Goal: Task Accomplishment & Management: Manage account settings

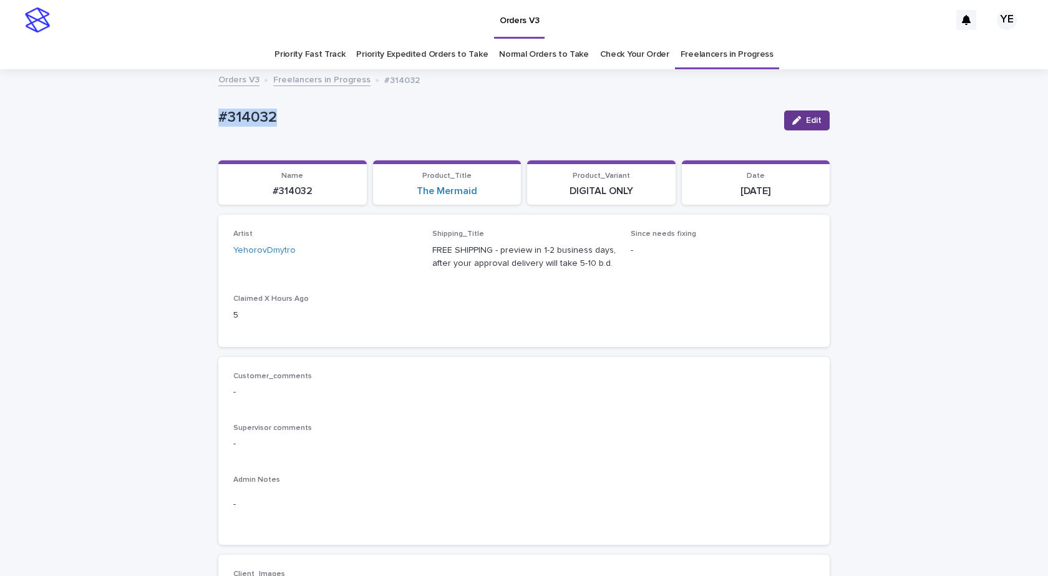
click at [814, 128] on button "Edit" at bounding box center [807, 120] width 46 height 20
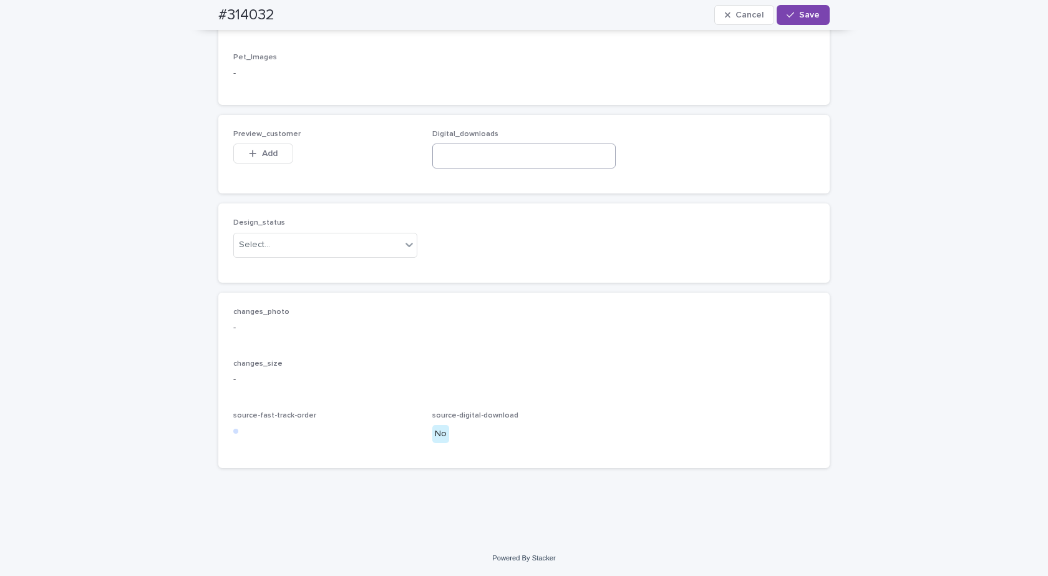
scroll to position [1185, 0]
click at [534, 168] on input at bounding box center [524, 155] width 184 height 25
paste input "**********"
type input "**********"
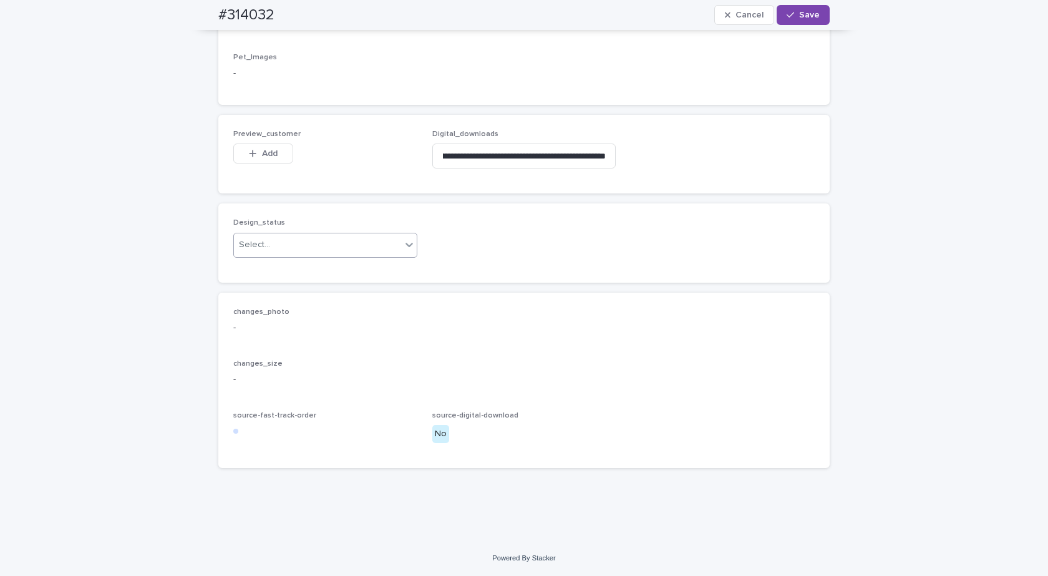
drag, startPoint x: 319, startPoint y: 298, endPoint x: 279, endPoint y: 308, distance: 41.0
click at [318, 255] on div "Select..." at bounding box center [317, 245] width 167 height 21
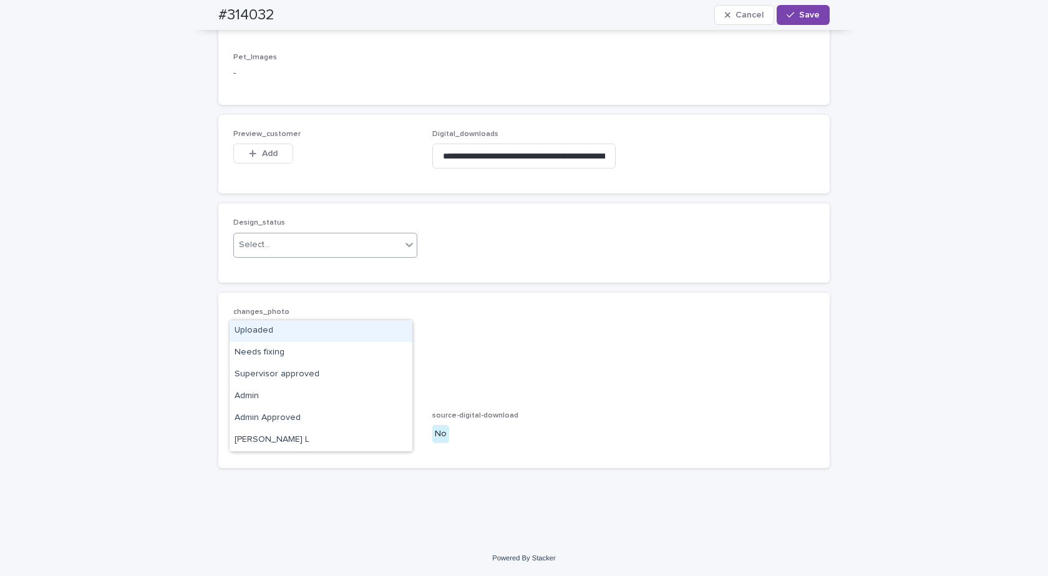
click at [247, 325] on div "Uploaded" at bounding box center [321, 331] width 183 height 22
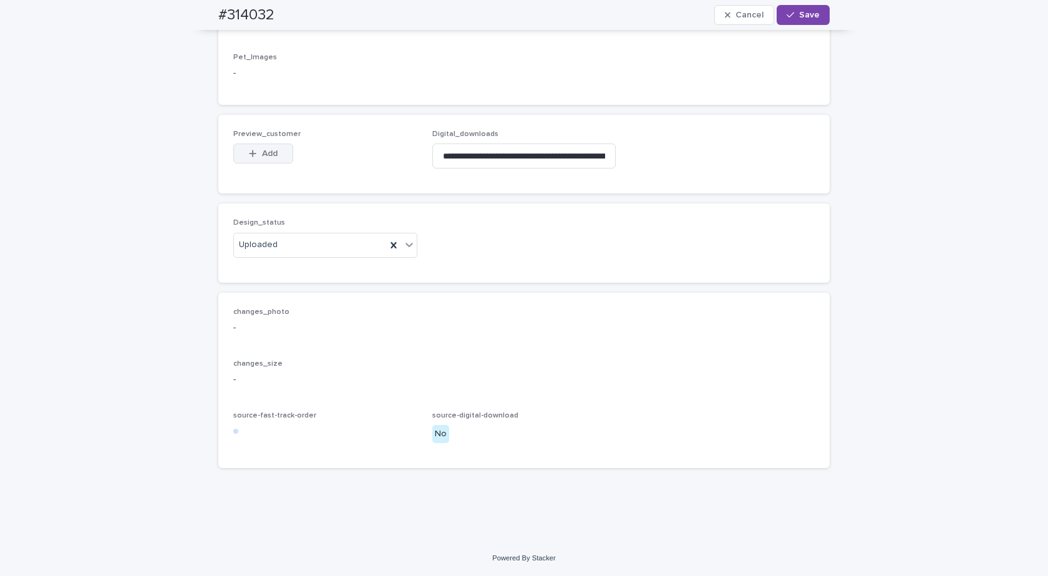
click at [266, 158] on span "Add" at bounding box center [270, 153] width 16 height 9
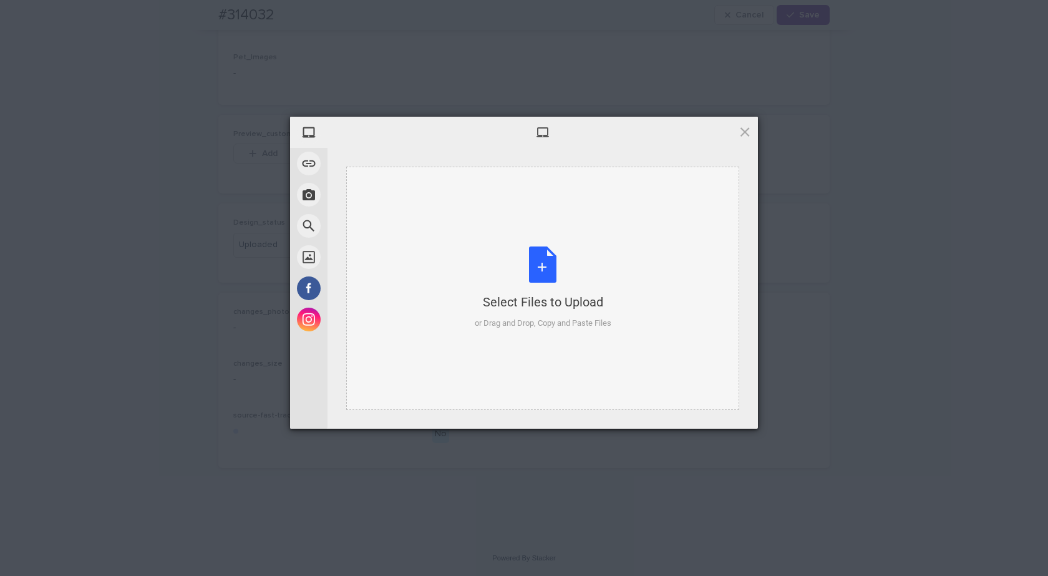
click at [601, 269] on div "Select Files to Upload or Drag and Drop, Copy and Paste Files" at bounding box center [543, 287] width 137 height 83
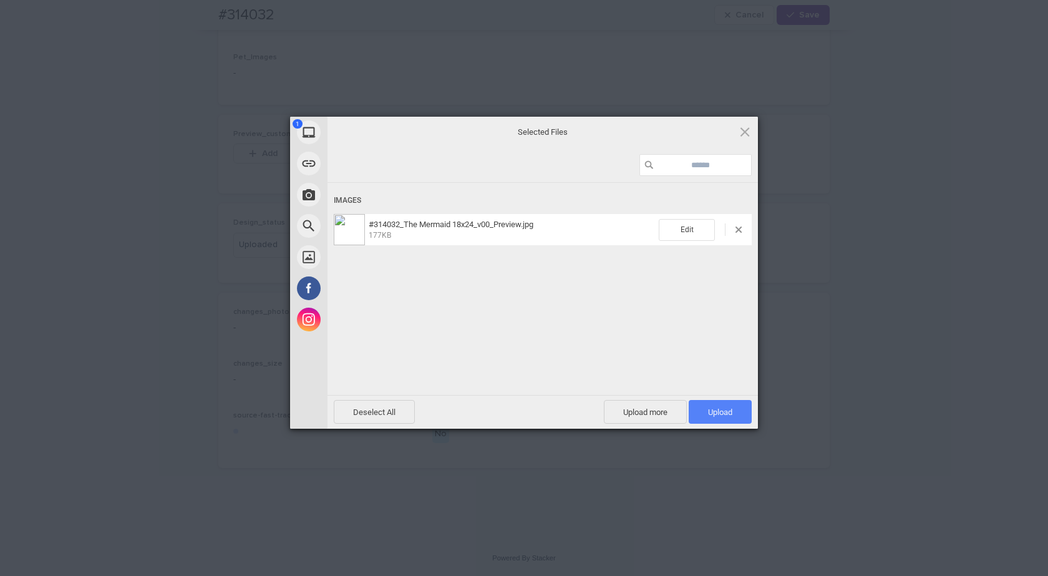
click at [732, 405] on span "Upload 1" at bounding box center [720, 412] width 63 height 24
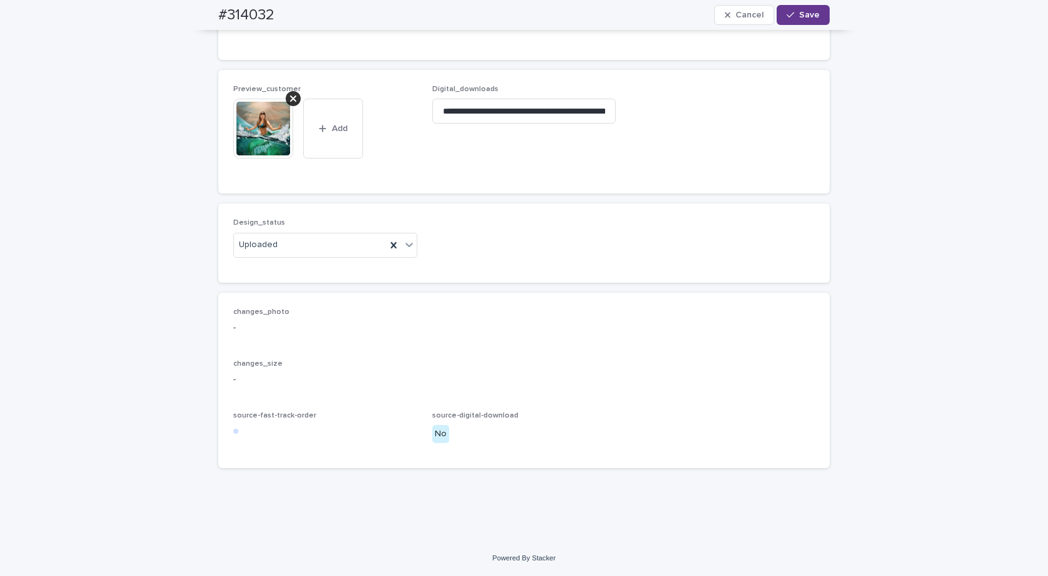
click at [799, 17] on span "Save" at bounding box center [809, 15] width 21 height 9
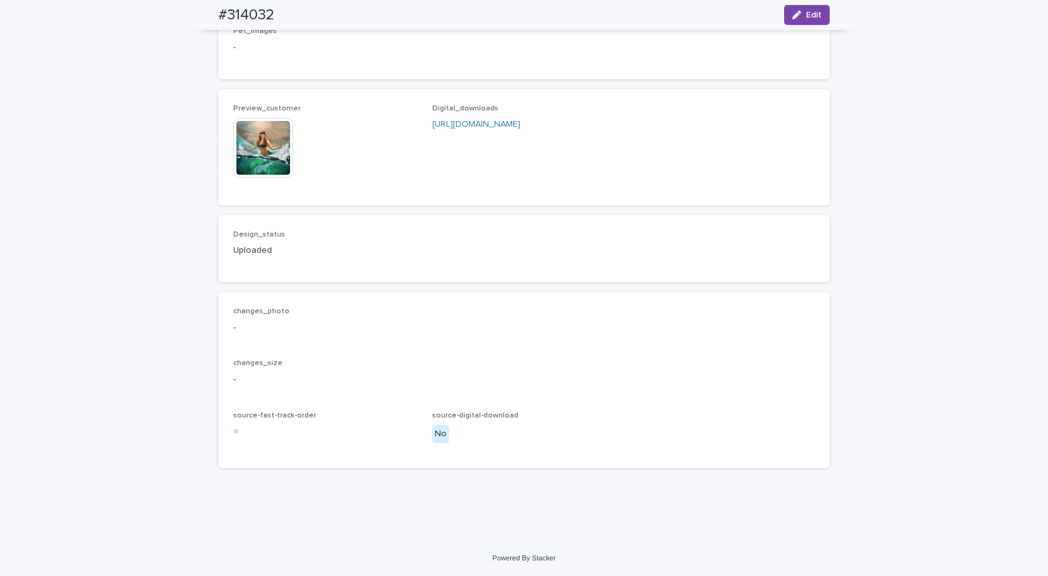
click at [258, 178] on img at bounding box center [263, 148] width 60 height 60
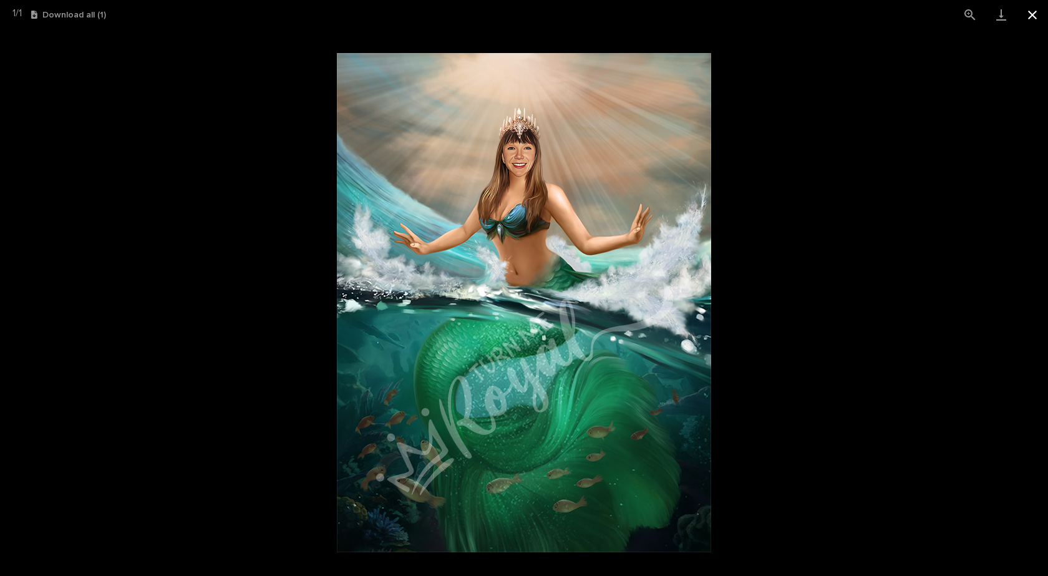
click at [1025, 14] on button "Close gallery" at bounding box center [1032, 14] width 31 height 29
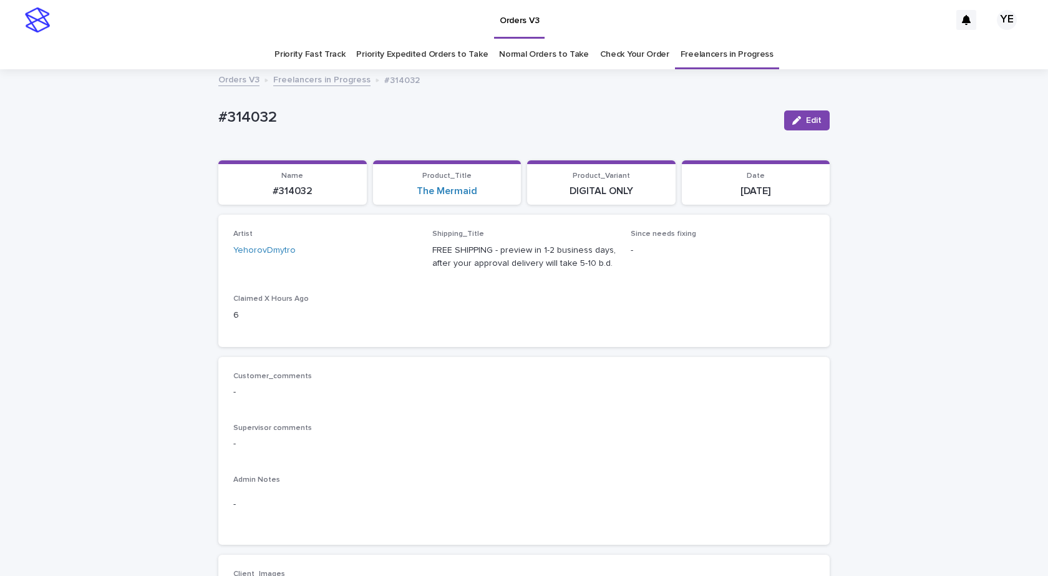
click at [306, 78] on link "Freelancers in Progress" at bounding box center [321, 79] width 97 height 14
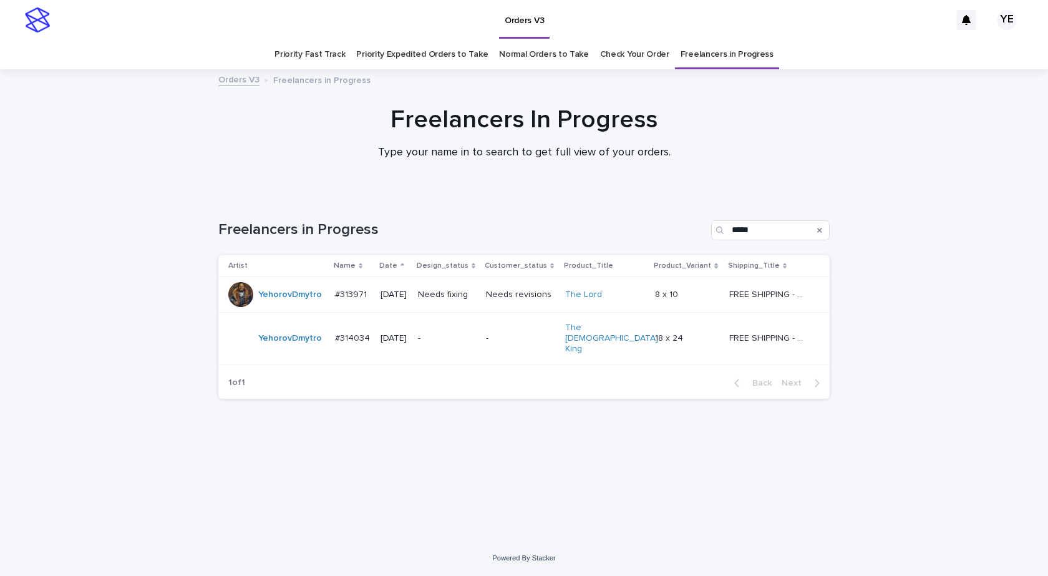
click at [281, 306] on div "YehorovDmytro" at bounding box center [276, 294] width 97 height 25
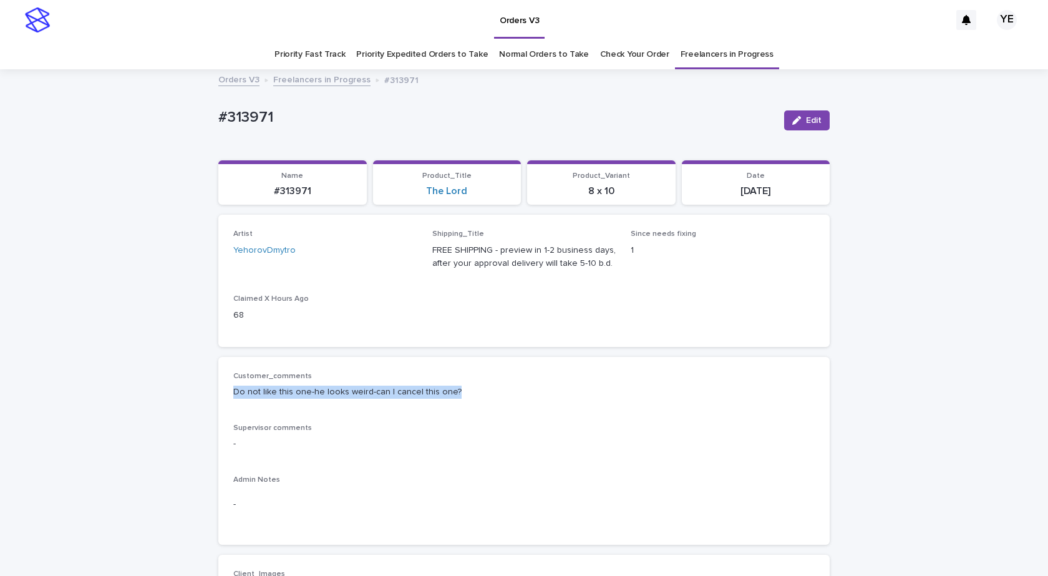
drag, startPoint x: 416, startPoint y: 385, endPoint x: 185, endPoint y: 391, distance: 231.5
copy p "Do not like this one-he looks weird-can I cancel this one?"
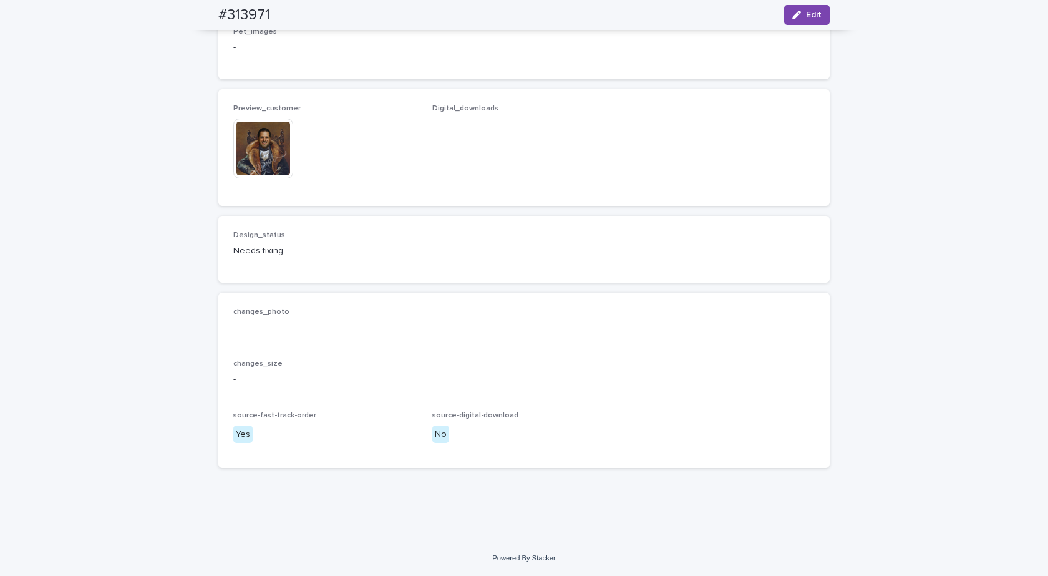
scroll to position [858, 0]
click at [259, 129] on img at bounding box center [263, 149] width 60 height 60
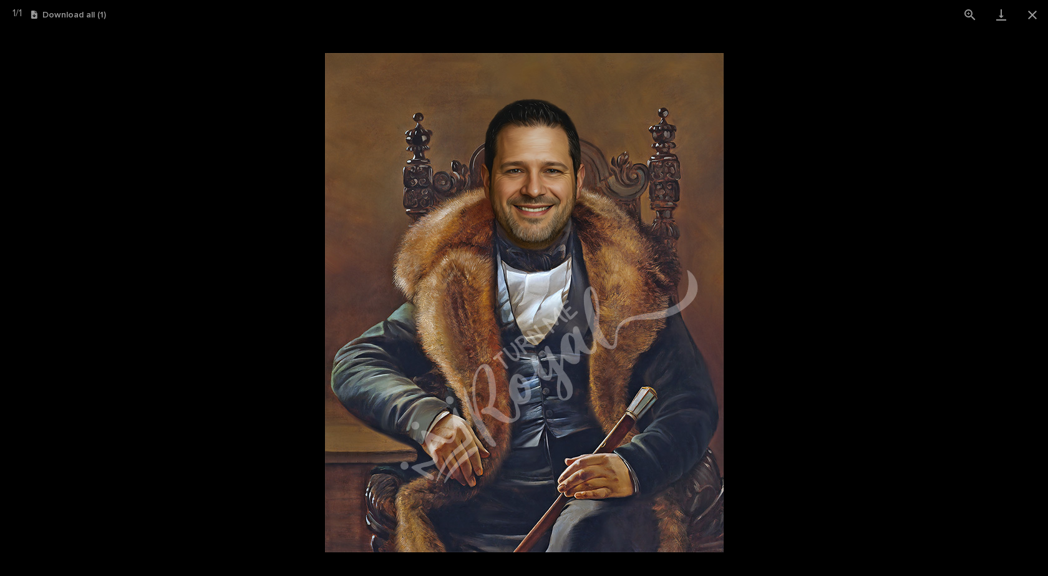
click at [512, 203] on img at bounding box center [524, 302] width 399 height 499
click at [1039, 14] on button "Close gallery" at bounding box center [1032, 14] width 31 height 29
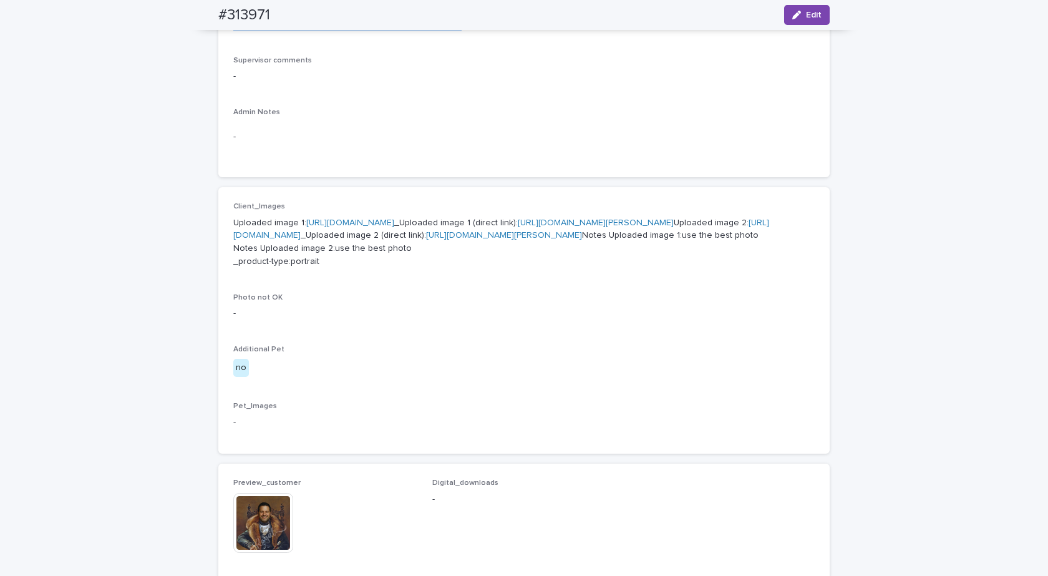
scroll to position [499, 0]
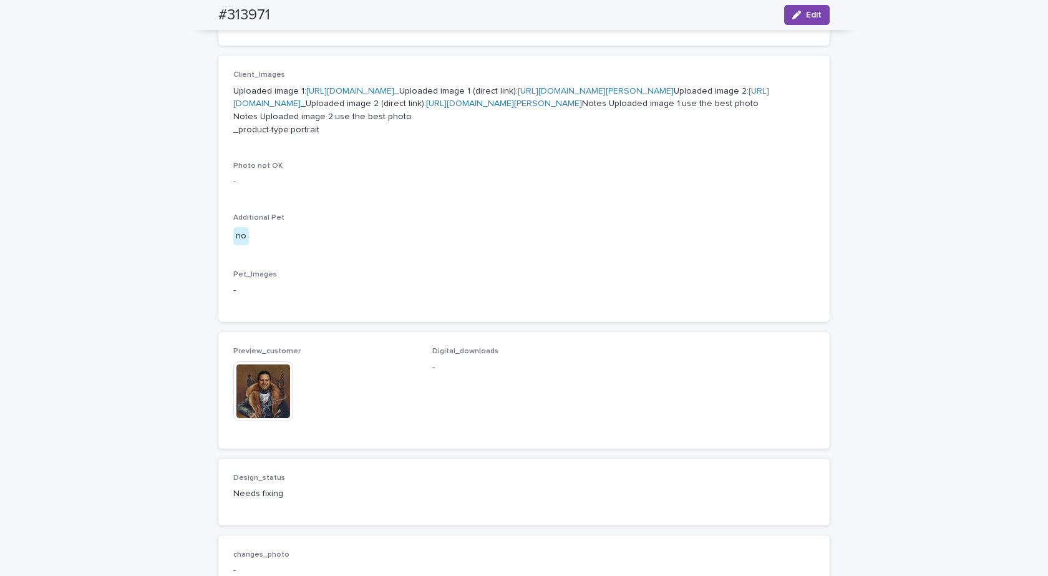
click at [266, 421] on img at bounding box center [263, 391] width 60 height 60
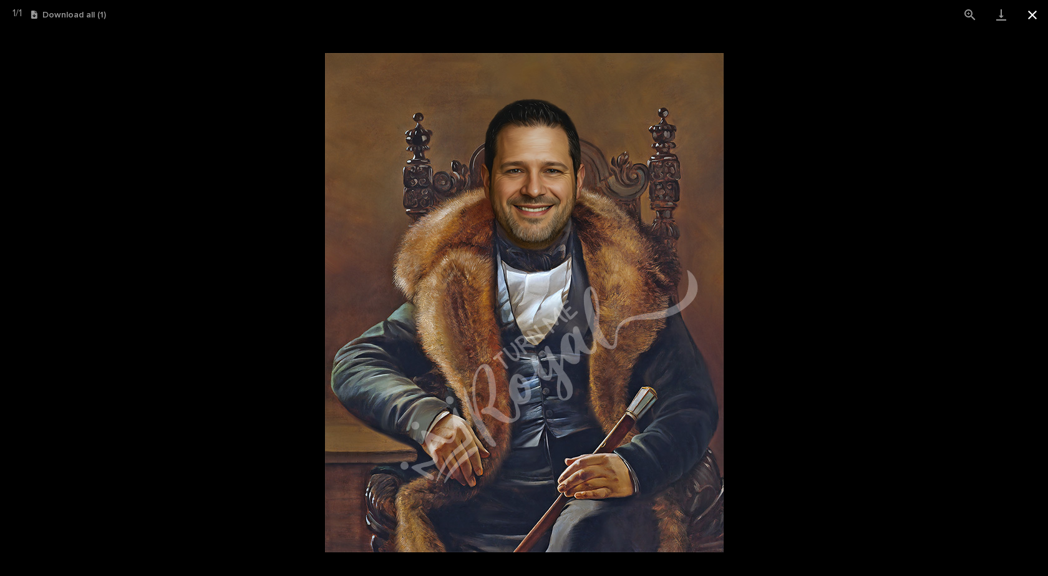
click at [1033, 20] on button "Close gallery" at bounding box center [1032, 14] width 31 height 29
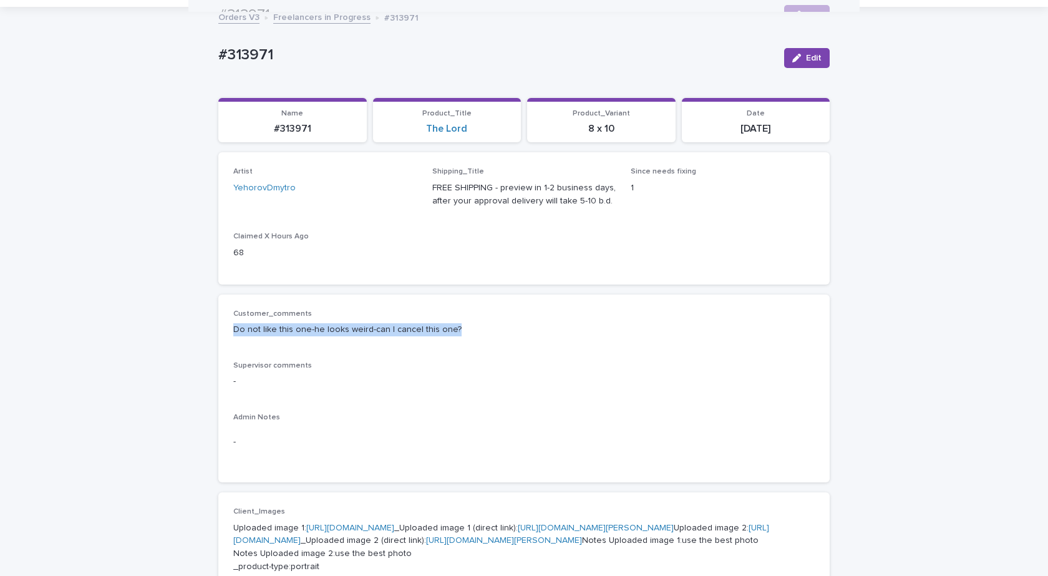
scroll to position [0, 0]
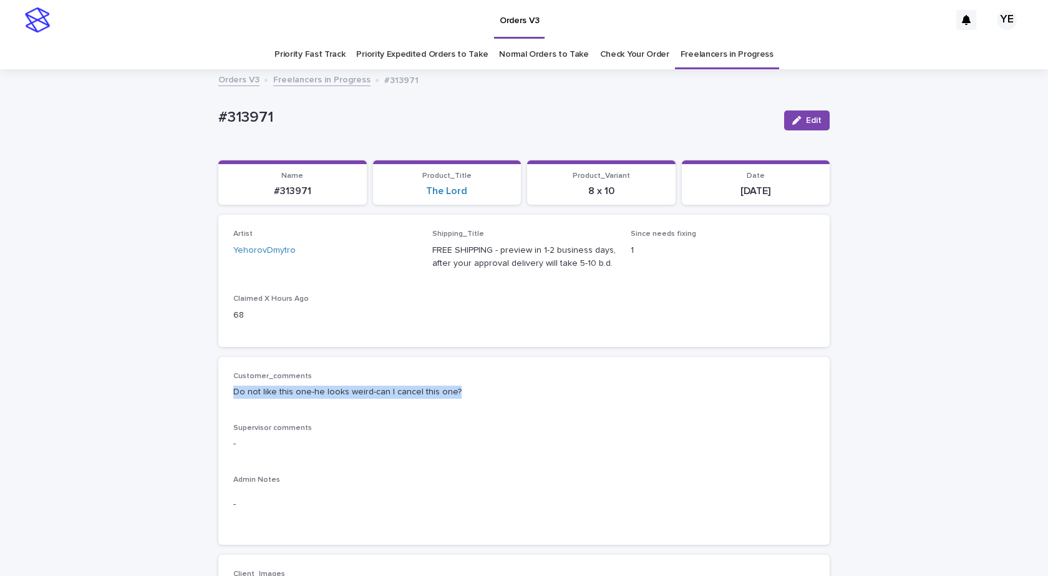
click at [518, 392] on p "Do not like this one-he looks weird-can I cancel this one?" at bounding box center [523, 392] width 581 height 13
drag, startPoint x: 272, startPoint y: 116, endPoint x: 140, endPoint y: 117, distance: 132.3
copy p "#313971"
click at [344, 419] on div "Customer_comments Do not like this one-he looks weird-can I cancel this one? Su…" at bounding box center [523, 451] width 581 height 158
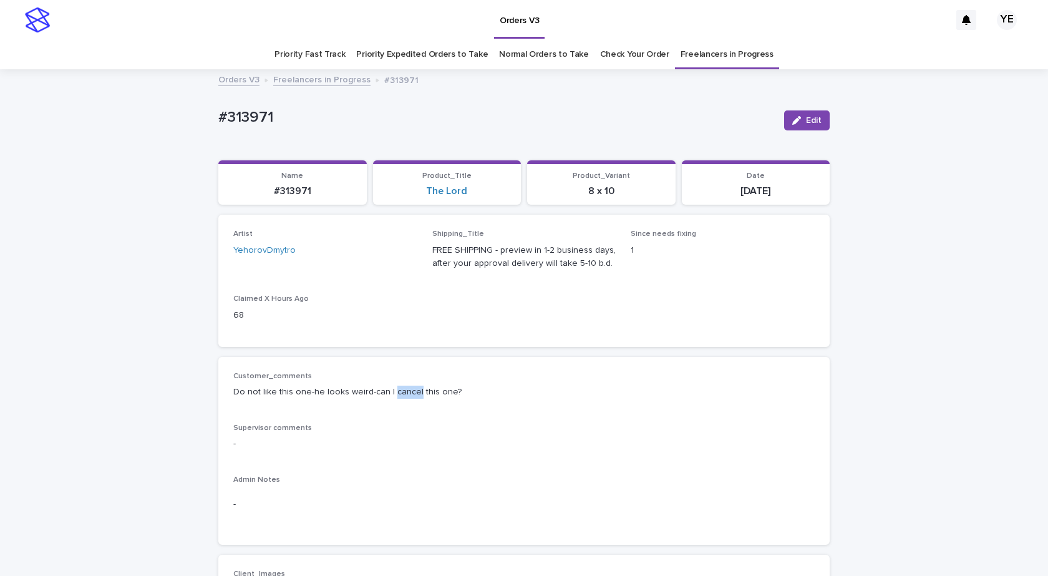
drag, startPoint x: 384, startPoint y: 392, endPoint x: 409, endPoint y: 396, distance: 24.6
click at [409, 396] on p "Do not like this one-he looks weird-can I cancel this one?" at bounding box center [523, 392] width 581 height 13
copy p "cancel"
